Goal: Task Accomplishment & Management: Use online tool/utility

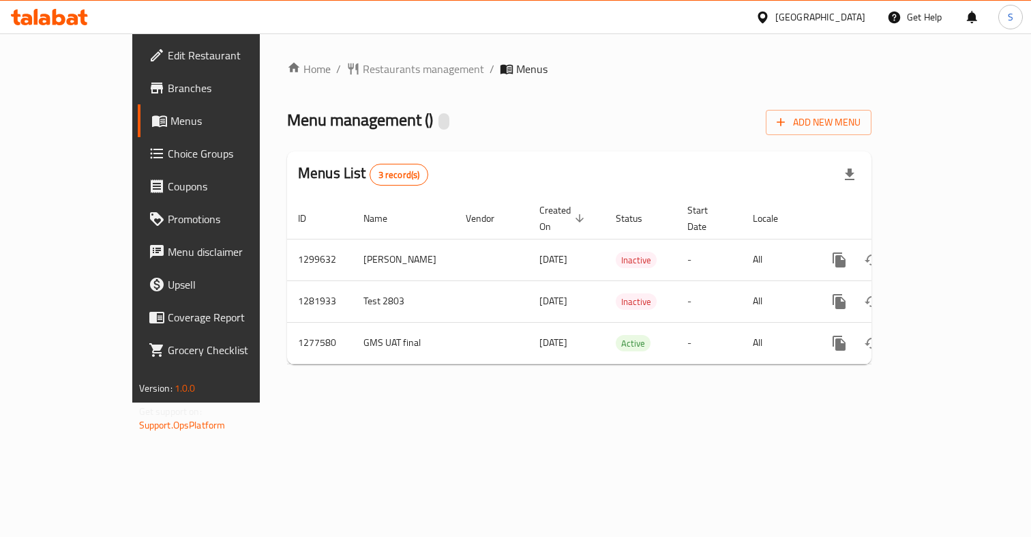
click at [472, 96] on div "Home / Restaurants management / Menus Menu management ( ) Add New Menu Menus Li…" at bounding box center [579, 218] width 585 height 314
click at [171, 113] on span "Menus" at bounding box center [232, 121] width 123 height 16
click at [138, 129] on link "Menus" at bounding box center [221, 120] width 167 height 33
click at [168, 85] on span "Branches" at bounding box center [231, 88] width 126 height 16
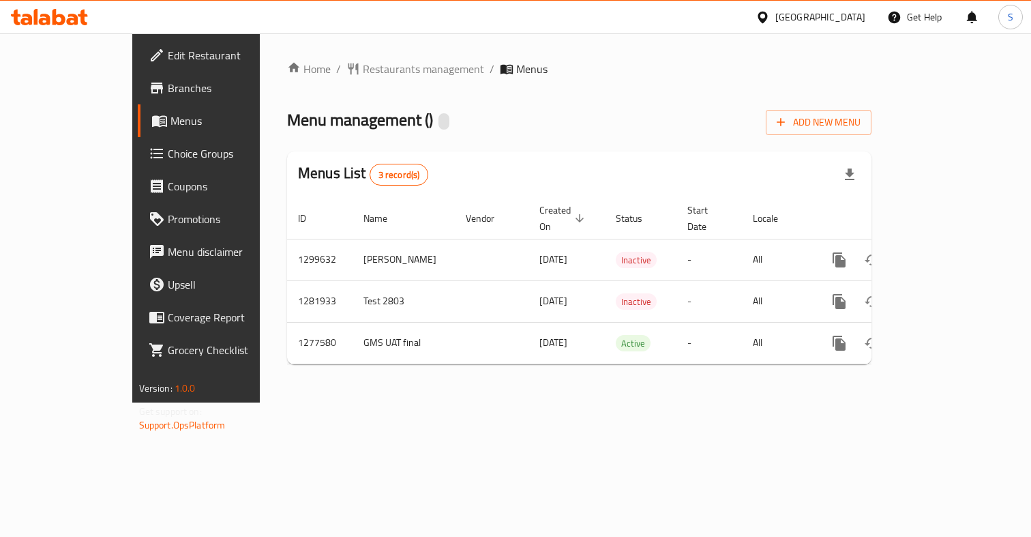
click at [440, 121] on div "Menu management ( ) Add New Menu" at bounding box center [579, 119] width 585 height 31
click at [171, 121] on span "Menus" at bounding box center [232, 121] width 123 height 16
click at [617, 90] on div "Home / Restaurants management / Menus Menu management ( ) Add New Menu Menus Li…" at bounding box center [579, 218] width 585 height 314
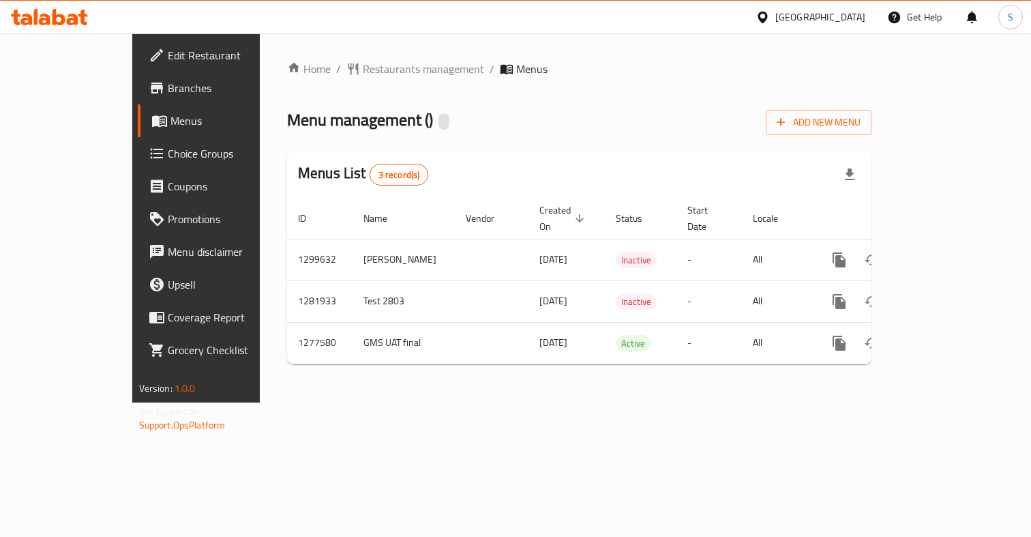
click at [171, 117] on span "Menus" at bounding box center [232, 121] width 123 height 16
click at [168, 93] on span "Branches" at bounding box center [231, 88] width 126 height 16
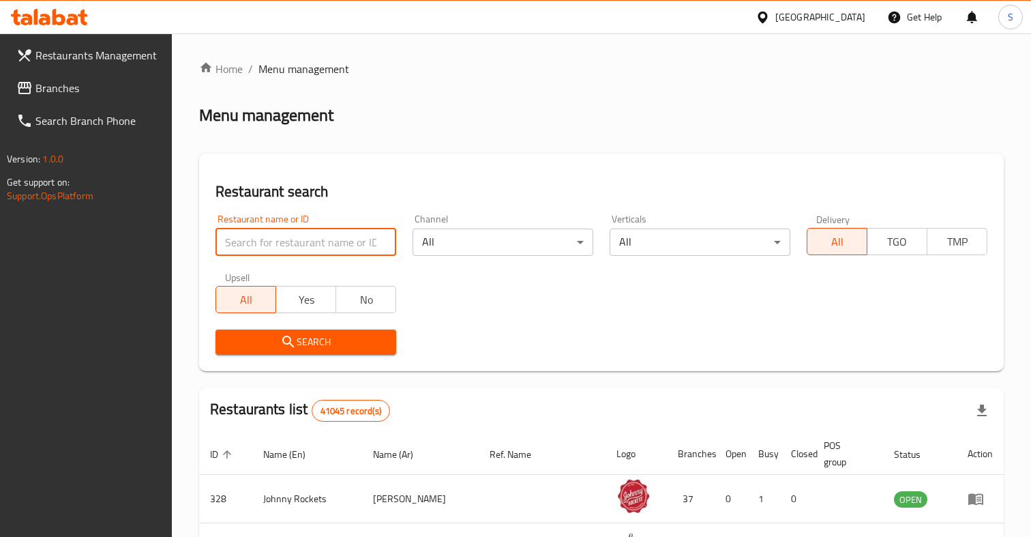
click at [307, 246] on input "search" at bounding box center [306, 242] width 181 height 27
click button "Search" at bounding box center [306, 341] width 181 height 25
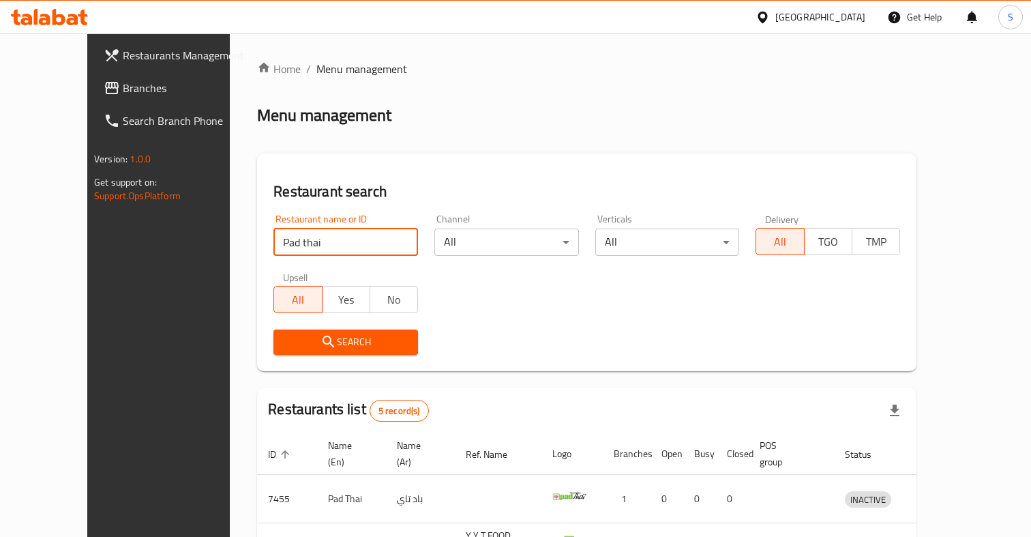
click at [337, 241] on input "Pad thai" at bounding box center [346, 242] width 145 height 27
paste input "Thai Restaurant"
type input "Pad Thai Restaurant"
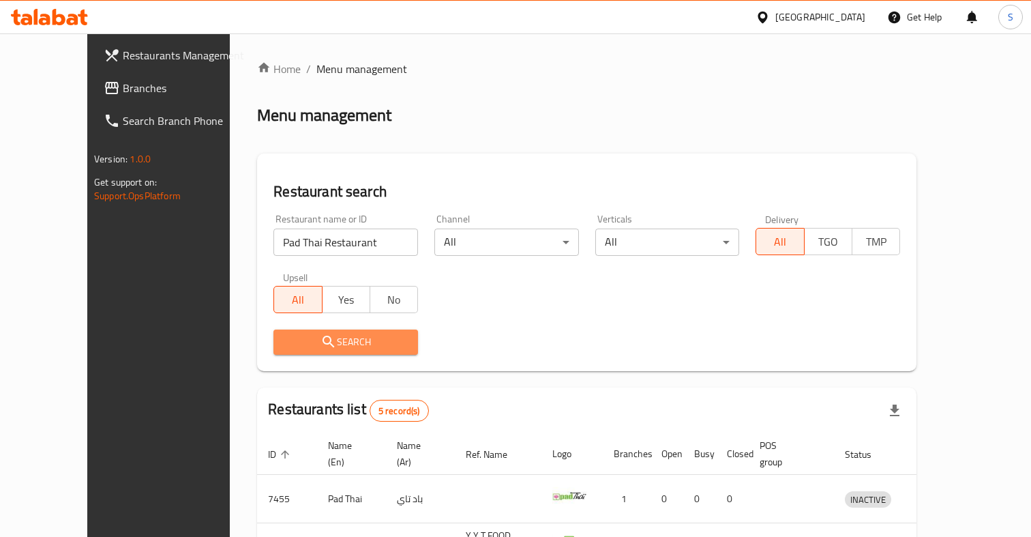
click at [321, 348] on icon "submit" at bounding box center [329, 342] width 16 height 16
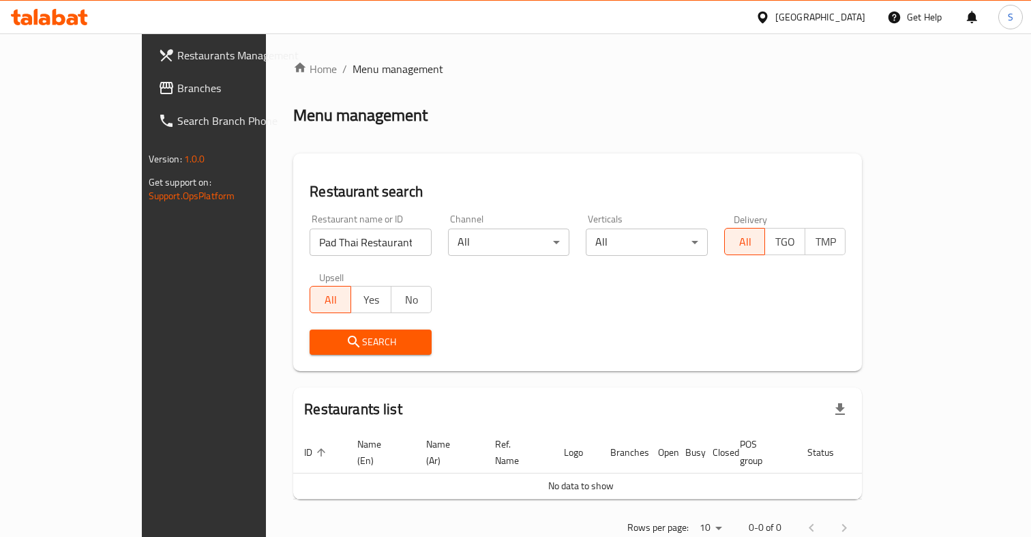
scroll to position [20, 0]
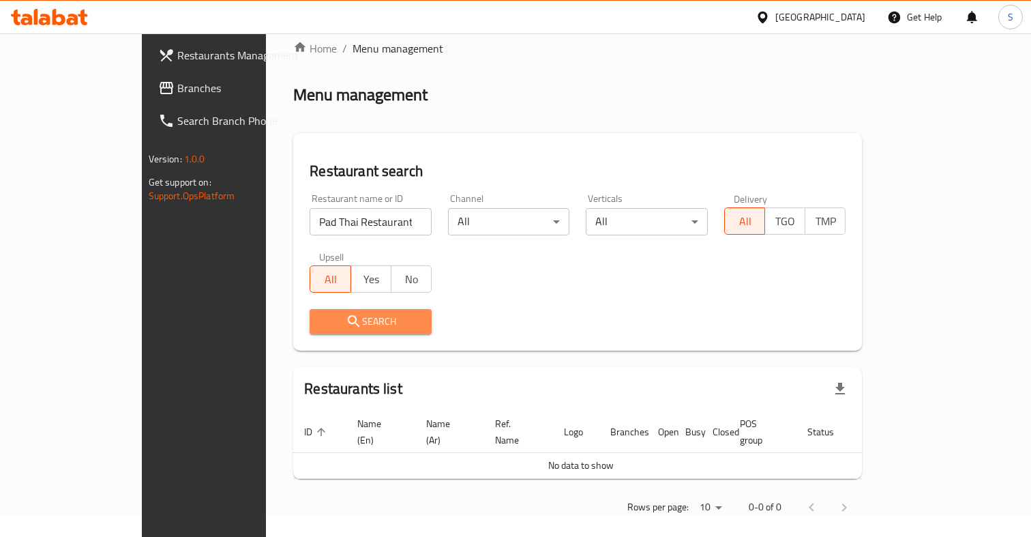
click at [349, 327] on span "Search" at bounding box center [371, 321] width 100 height 17
click at [522, 298] on div "Restaurant name or ID Pad Thai Restaurant Restaurant name or ID Channel All ​ V…" at bounding box center [578, 264] width 553 height 157
click at [522, 299] on div "Restaurant name or ID Pad Thai Restaurant Restaurant name or ID Channel All ​ V…" at bounding box center [578, 264] width 553 height 157
click at [480, 321] on div "Search" at bounding box center [578, 322] width 553 height 42
click at [561, 131] on div "Home / Menu management Menu management Restaurant search Restaurant name or ID …" at bounding box center [577, 282] width 569 height 485
